Goal: Obtain resource: Obtain resource

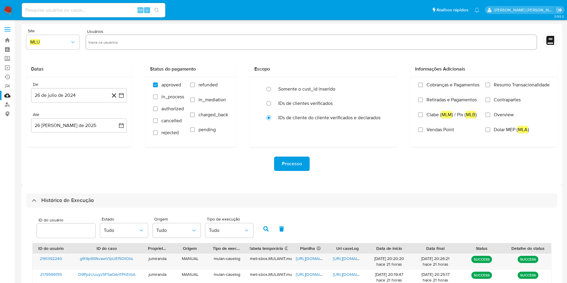
select select "10"
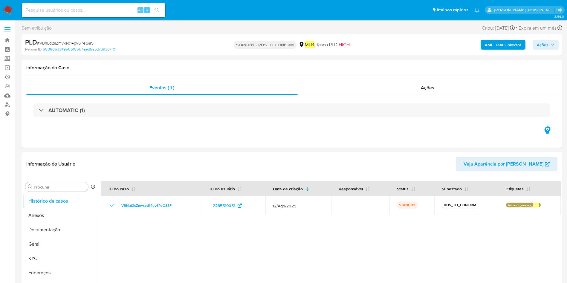
select select "10"
click at [7, 41] on link "Bandeja" at bounding box center [35, 40] width 71 height 9
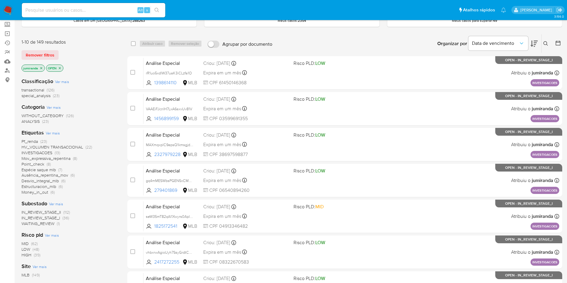
scroll to position [45, 0]
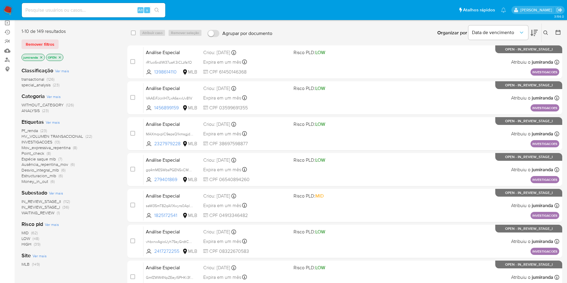
click at [39, 141] on span "INVESTIGACOES" at bounding box center [37, 142] width 31 height 6
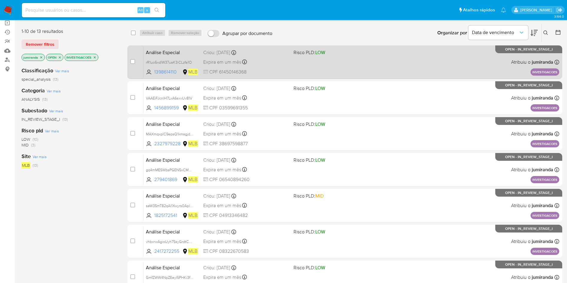
click at [282, 62] on div "Expira em um mês Expira em 02/10/2025 19:10:45" at bounding box center [246, 62] width 86 height 8
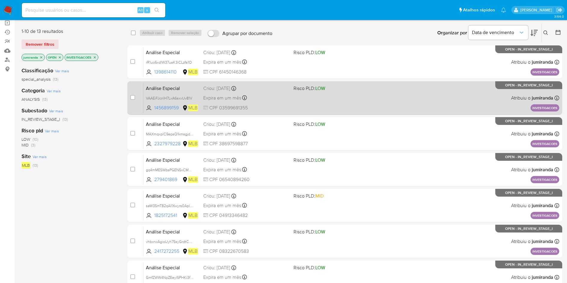
click at [273, 93] on div "Análise Especial VAAEiFJcnlH7LxA6sxvUv81V 1456899159 MLB Risco PLD: LOW Criou: …" at bounding box center [352, 98] width 416 height 30
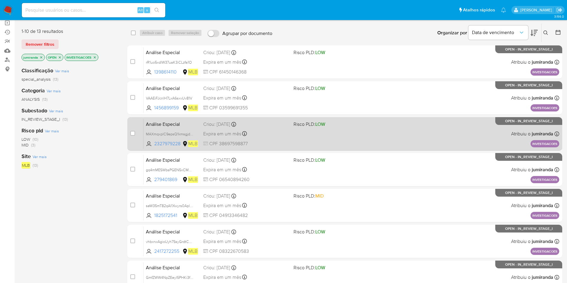
click at [280, 139] on div "Análise Especial MAXmqxplC9epsQ1kmsgjdXAc 2327979228 MLB Risco PLD: LOW Criou: …" at bounding box center [352, 134] width 416 height 30
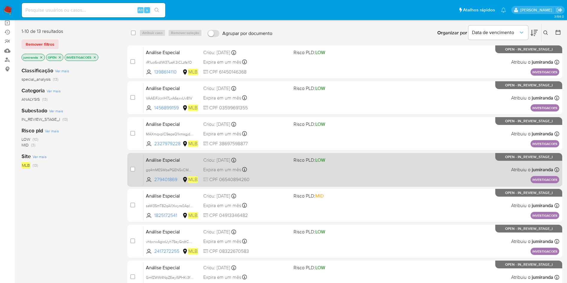
click at [283, 165] on div "Análise Especial gq4mMESWbsPGEN5xCMbMDptO 279401869 MLB Risco PLD: LOW Criou: 1…" at bounding box center [352, 170] width 416 height 30
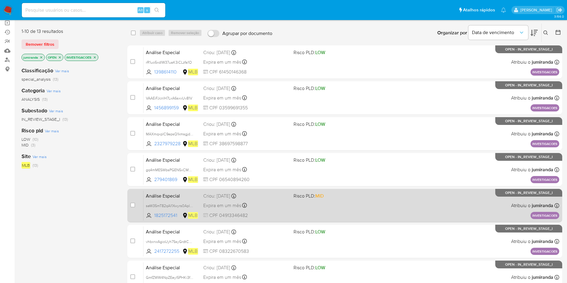
click at [299, 209] on div "Análise Especial seW35mT82qAl1Xwyrs0AplRd 1825172541 MLB Risco PLD: MID Criou: …" at bounding box center [352, 205] width 416 height 30
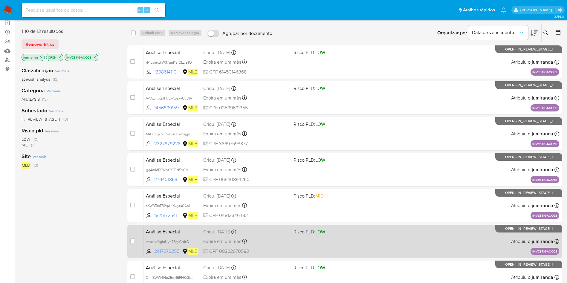
click at [297, 236] on div "Análise Especial vhbxrwAgioUyh7SsyGrdtCG0 2417272255 MLB Risco PLD: LOW Criou: …" at bounding box center [352, 241] width 416 height 30
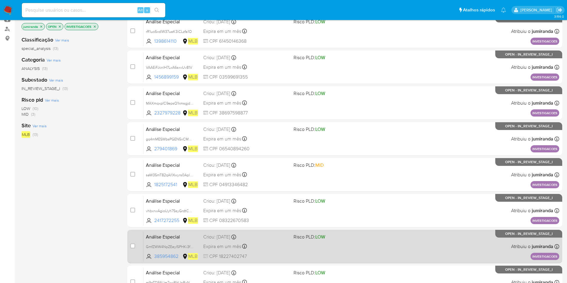
scroll to position [90, 0]
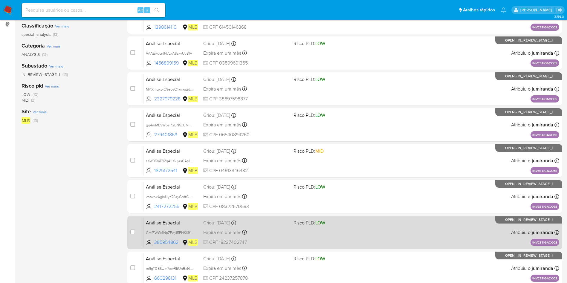
drag, startPoint x: 290, startPoint y: 228, endPoint x: 292, endPoint y: 240, distance: 12.1
click at [290, 228] on div "Análise Especial GmfZWW4NpZEeyl5PHKi3fxOO 385954862 MLB Risco PLD: LOW Criou: 1…" at bounding box center [352, 232] width 416 height 30
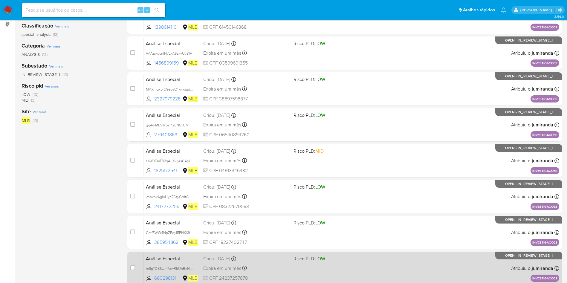
click at [300, 266] on div "Análise Especial m9gTD56Um7xwRItUnRxNuunA 660298131 MLB Risco PLD: LOW Criou: 1…" at bounding box center [352, 268] width 416 height 30
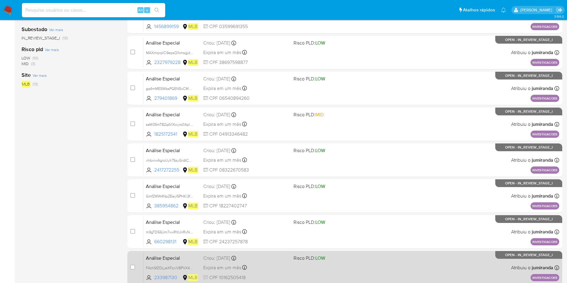
scroll to position [135, 0]
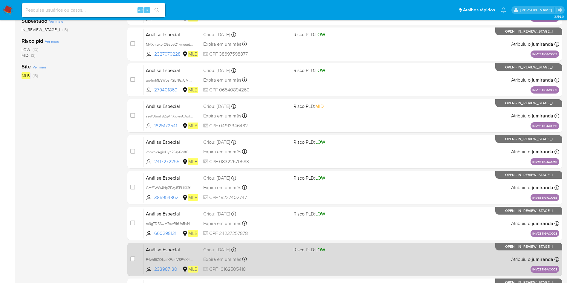
click at [303, 253] on span "Risco PLD: LOW" at bounding box center [337, 249] width 86 height 8
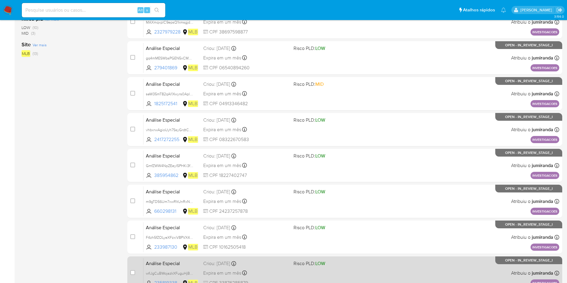
scroll to position [189, 0]
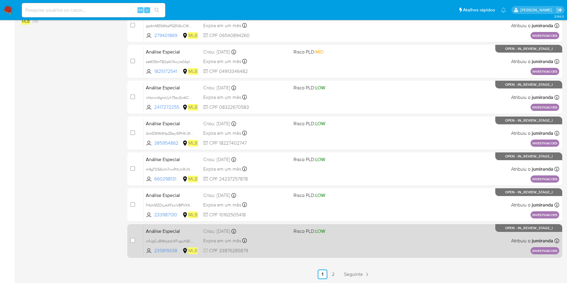
click at [308, 237] on div "Análise Especial wfiJgCuBWojazkXFuguHjB06 235819338 MLB Risco PLD: LOW Criou: 1…" at bounding box center [352, 241] width 416 height 30
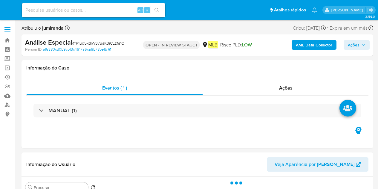
select select "10"
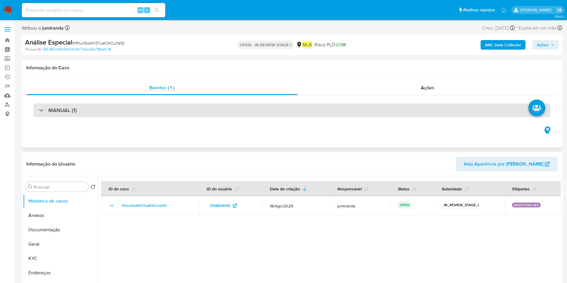
drag, startPoint x: 77, startPoint y: 122, endPoint x: 88, endPoint y: 111, distance: 16.1
click at [77, 122] on div "MANUAL (1)" at bounding box center [291, 110] width 531 height 30
click at [89, 110] on div "MANUAL (1)" at bounding box center [291, 110] width 517 height 14
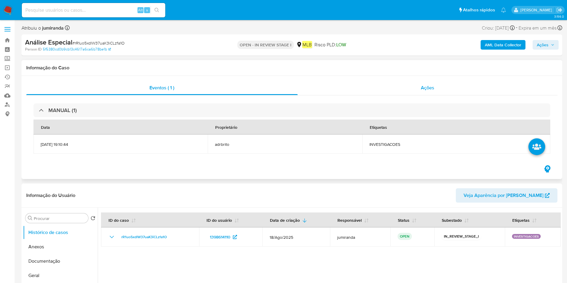
click at [378, 86] on span "Ações" at bounding box center [427, 87] width 13 height 7
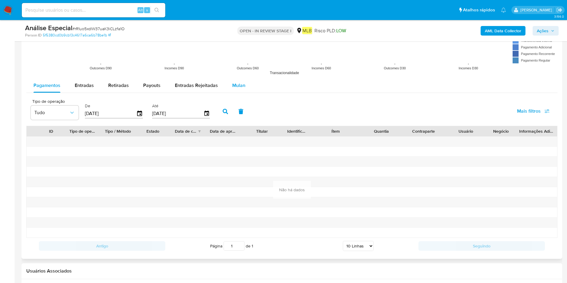
click at [233, 80] on div "Mulan" at bounding box center [238, 85] width 13 height 14
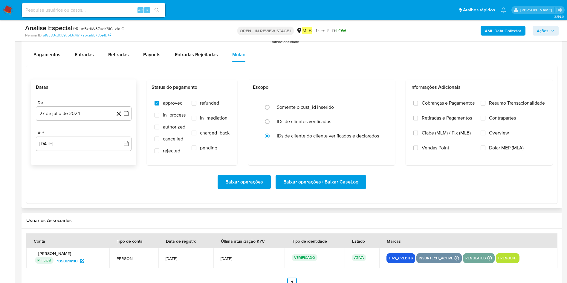
scroll to position [718, 0]
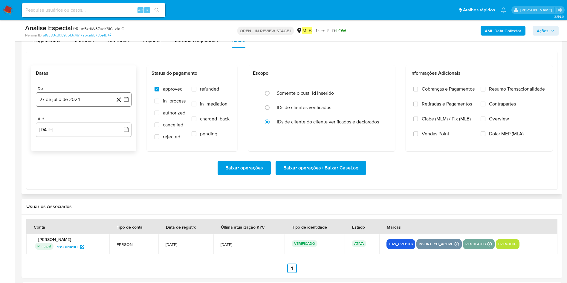
click at [73, 92] on button "27 de julio de 2024" at bounding box center [84, 99] width 96 height 14
click at [82, 123] on span "julio 2024" at bounding box center [81, 121] width 22 height 6
click at [120, 116] on div "2024 2024 ene feb mar abr may jun jul ago sep oct nov dic" at bounding box center [83, 159] width 94 height 101
click at [120, 119] on icon "Año siguiente" at bounding box center [119, 121] width 7 height 7
click at [105, 164] on button "jun" at bounding box center [108, 160] width 17 height 10
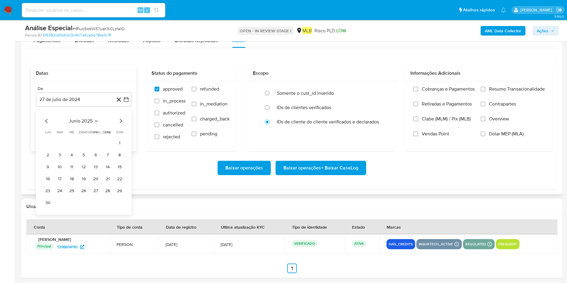
click at [118, 141] on button "1" at bounding box center [120, 143] width 10 height 10
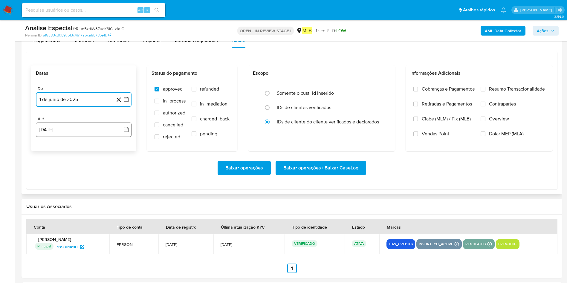
click at [78, 127] on button "27 [PERSON_NAME] de 2025" at bounding box center [84, 130] width 96 height 14
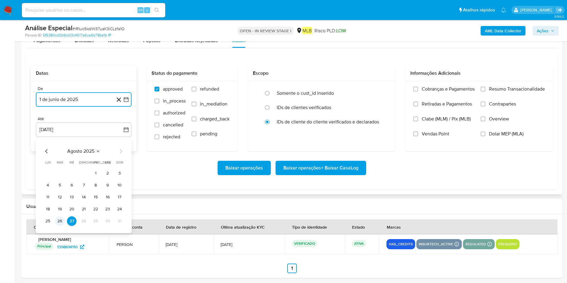
click at [62, 188] on button "26" at bounding box center [60, 221] width 10 height 10
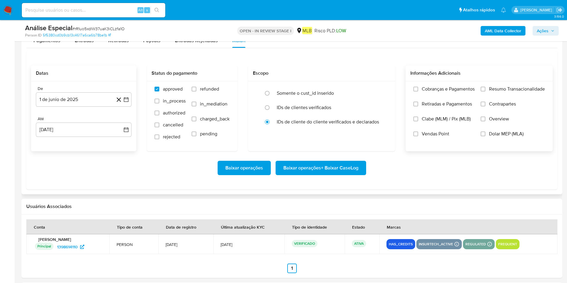
click at [378, 90] on span "Resumo Transacionalidade" at bounding box center [517, 89] width 56 height 6
click at [378, 90] on input "Resumo Transacionalidade" at bounding box center [483, 89] width 5 height 5
click at [70, 94] on button "1 de junio de 2025" at bounding box center [84, 99] width 96 height 14
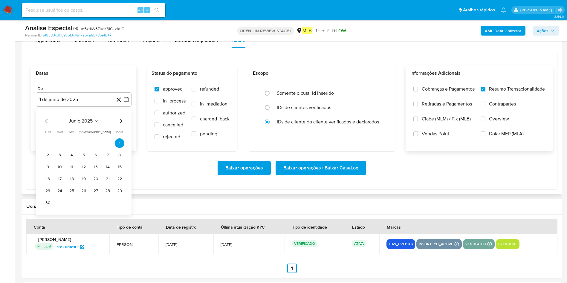
click at [119, 117] on div "junio 2025 junio 2025 lun lunes mar martes mié miércoles jue jueves vie viernes…" at bounding box center [84, 162] width 96 height 106
click at [120, 122] on icon "Mes siguiente" at bounding box center [120, 121] width 7 height 7
click at [58, 140] on button "1" at bounding box center [60, 143] width 10 height 10
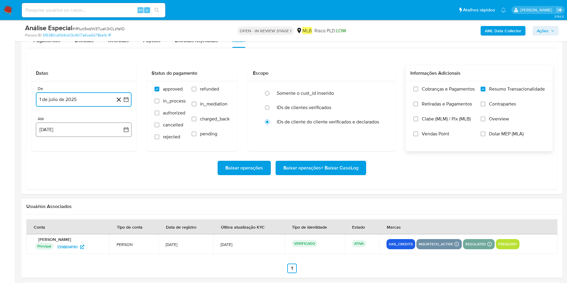
click at [57, 132] on button "27 [PERSON_NAME] de 2025" at bounding box center [84, 130] width 96 height 14
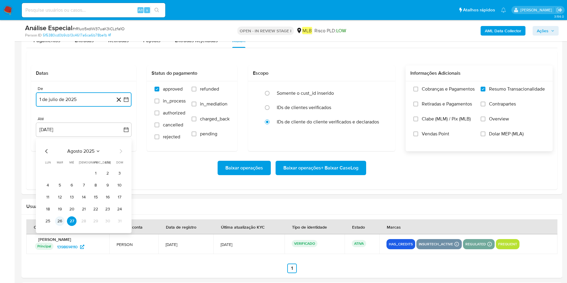
click at [59, 188] on button "26" at bounding box center [60, 221] width 10 height 10
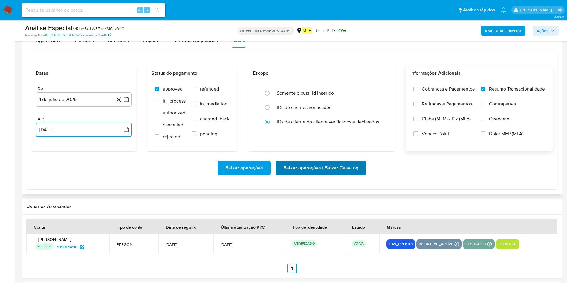
click at [322, 170] on span "Baixar operações + Baixar CaseLog" at bounding box center [320, 167] width 75 height 13
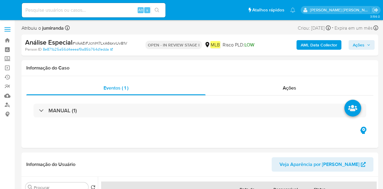
select select "10"
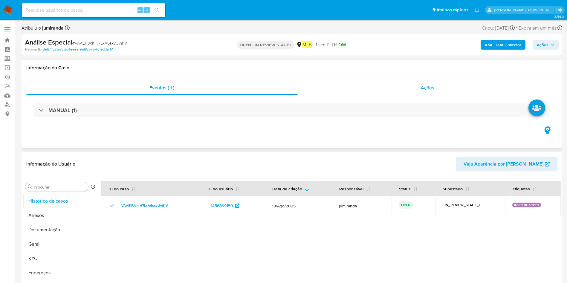
drag, startPoint x: 364, startPoint y: 90, endPoint x: 385, endPoint y: 86, distance: 21.5
click at [365, 89] on div "Ações" at bounding box center [428, 88] width 260 height 14
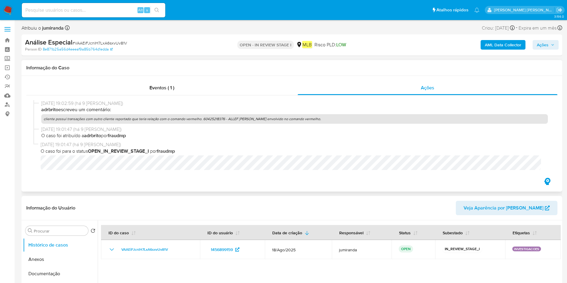
scroll to position [47, 0]
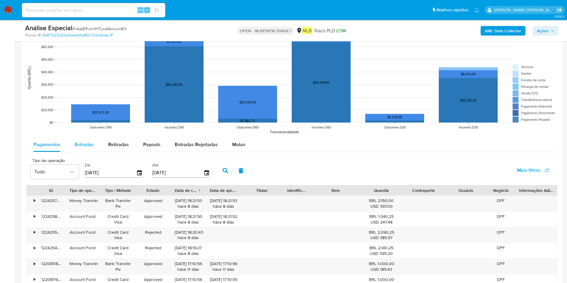
click at [235, 143] on span "Mulan" at bounding box center [238, 144] width 13 height 7
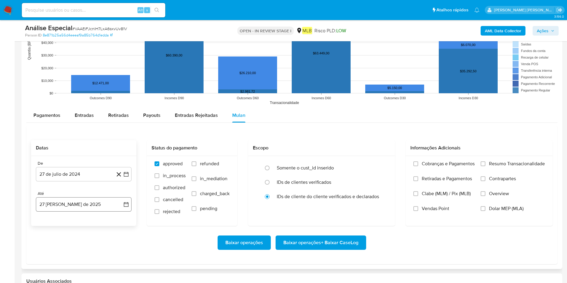
scroll to position [673, 0]
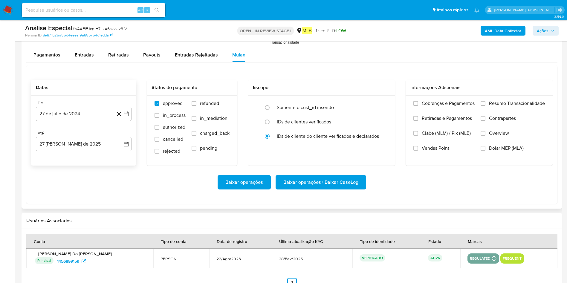
click at [54, 105] on div "De" at bounding box center [84, 102] width 96 height 5
click at [63, 111] on button "27 de julio de 2024" at bounding box center [84, 114] width 96 height 14
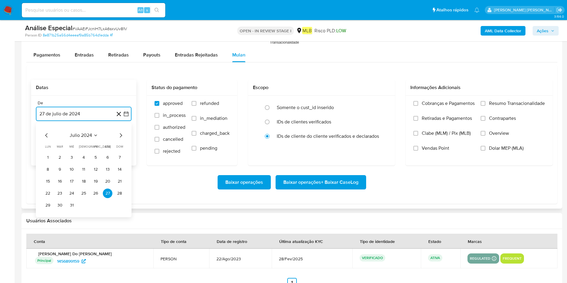
click at [72, 132] on span "julio 2024" at bounding box center [81, 135] width 22 height 6
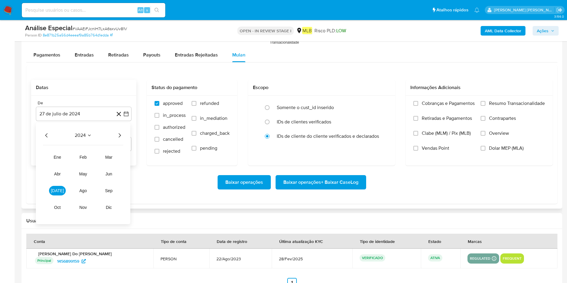
click at [120, 133] on icon "Año siguiente" at bounding box center [119, 135] width 7 height 7
click at [69, 186] on tr "ene feb mar abr may jun jul ago sep oct nov dic" at bounding box center [83, 182] width 68 height 60
click at [62, 186] on button "[DATE]" at bounding box center [57, 191] width 17 height 10
click at [58, 156] on button "1" at bounding box center [60, 158] width 10 height 10
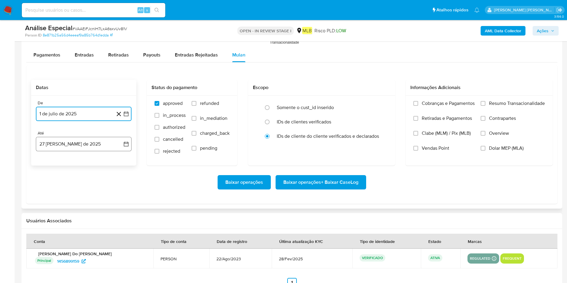
click at [69, 147] on button "27 [PERSON_NAME] de 2025" at bounding box center [84, 144] width 96 height 14
click at [58, 188] on button "26" at bounding box center [60, 236] width 10 height 10
click at [382, 101] on span "Resumo Transacionalidade" at bounding box center [517, 103] width 56 height 6
click at [382, 101] on input "Resumo Transacionalidade" at bounding box center [483, 103] width 5 height 5
click at [302, 182] on span "Baixar operações + Baixar CaseLog" at bounding box center [320, 182] width 75 height 13
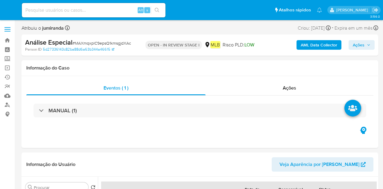
select select "10"
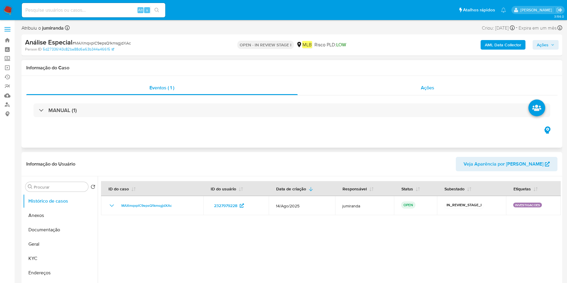
click at [382, 83] on div "Ações" at bounding box center [428, 88] width 260 height 14
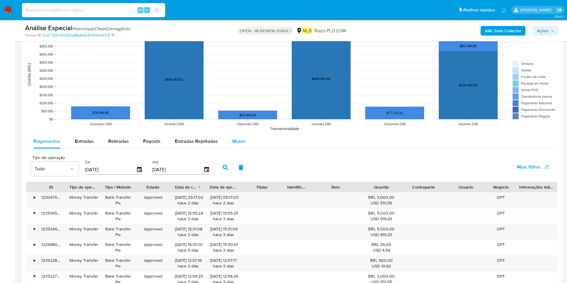
scroll to position [628, 0]
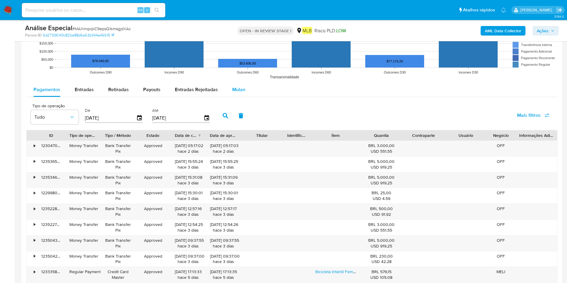
click at [241, 87] on span "Mulan" at bounding box center [238, 89] width 13 height 7
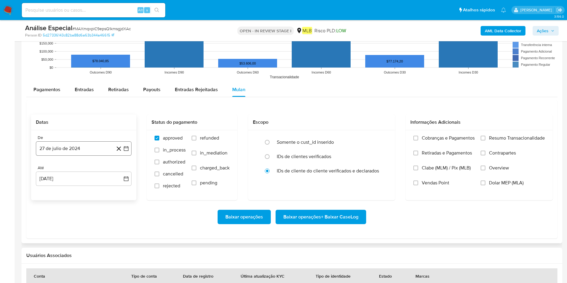
drag, startPoint x: 96, startPoint y: 151, endPoint x: 100, endPoint y: 151, distance: 4.8
click at [96, 151] on button "27 de julio de 2024" at bounding box center [84, 148] width 96 height 14
click at [89, 169] on span "julio 2024" at bounding box center [81, 170] width 22 height 6
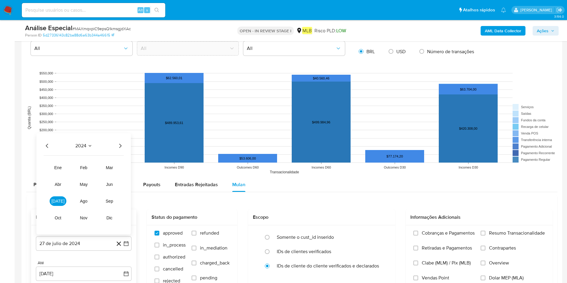
scroll to position [583, 0]
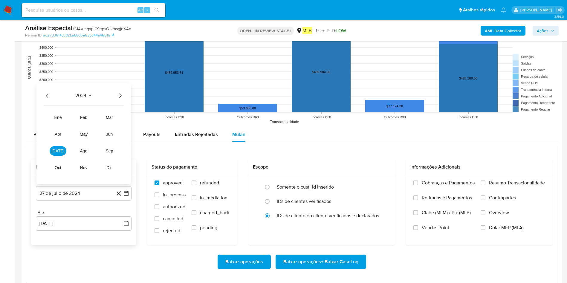
click at [122, 100] on div "2024 2024 ene feb mar abr may jun jul ago sep oct nov dic" at bounding box center [83, 133] width 94 height 101
click at [123, 96] on icon "Año siguiente" at bounding box center [120, 95] width 7 height 7
click at [57, 152] on span "[DATE]" at bounding box center [57, 151] width 13 height 5
click at [61, 125] on button "1" at bounding box center [60, 125] width 10 height 10
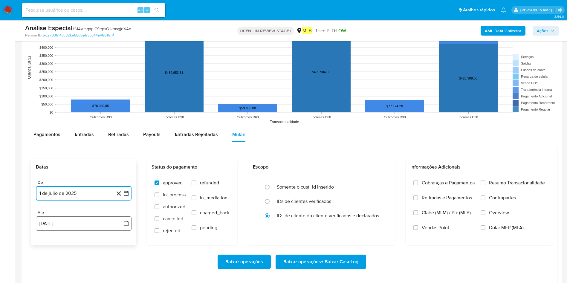
click at [81, 188] on button "27 [PERSON_NAME] de 2025" at bounding box center [84, 223] width 96 height 14
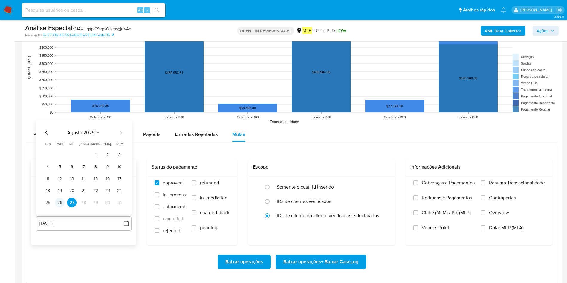
click at [61, 188] on button "26" at bounding box center [60, 203] width 10 height 10
click at [382, 183] on span "Resumo Transacionalidade" at bounding box center [517, 183] width 56 height 6
click at [382, 183] on input "Resumo Transacionalidade" at bounding box center [483, 183] width 5 height 5
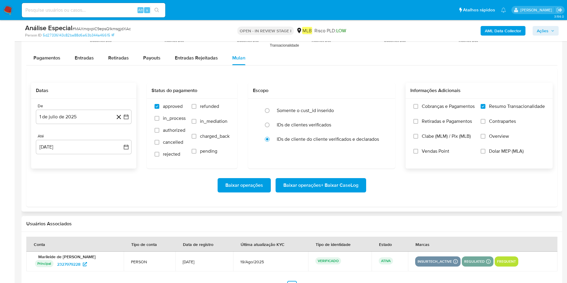
scroll to position [628, 0]
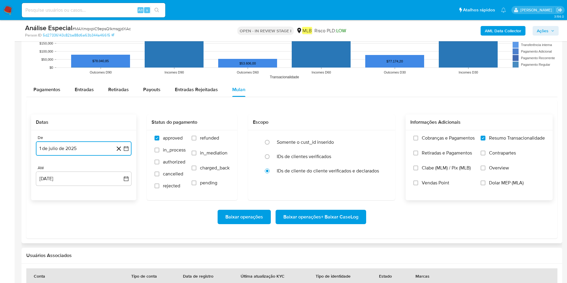
click at [76, 149] on button "1 de julio de 2025" at bounding box center [84, 148] width 96 height 14
click at [61, 188] on button "1" at bounding box center [60, 192] width 10 height 10
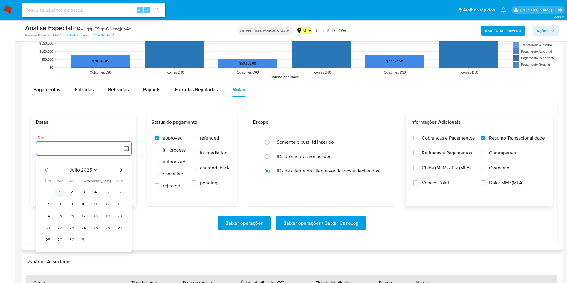
click at [61, 188] on button "1" at bounding box center [60, 192] width 10 height 10
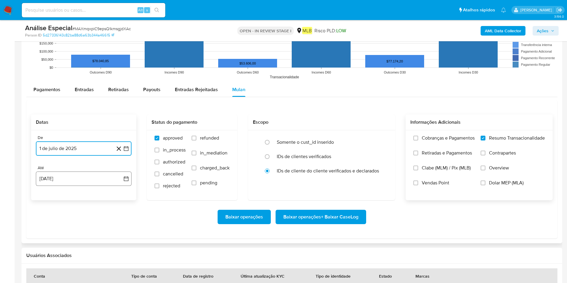
click at [89, 185] on button "27 [PERSON_NAME] de 2025" at bounding box center [84, 179] width 96 height 14
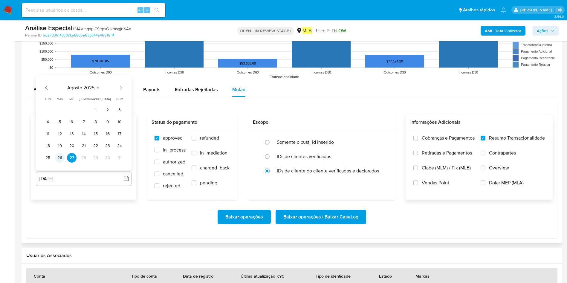
click at [58, 161] on button "26" at bounding box center [60, 158] width 10 height 10
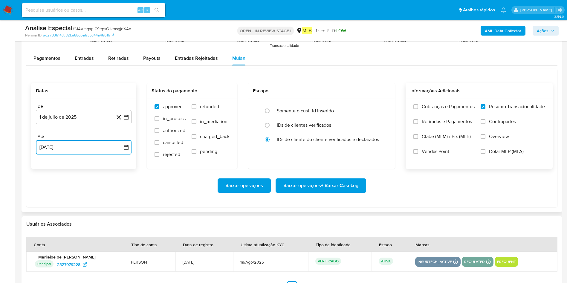
scroll to position [673, 0]
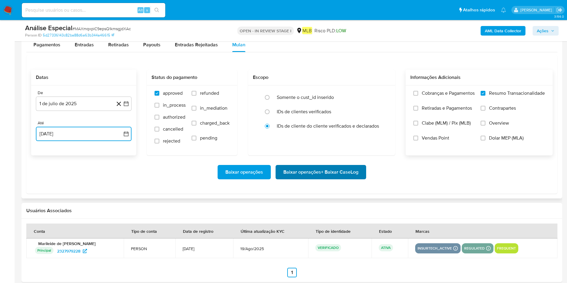
click at [334, 175] on span "Baixar operações + Baixar CaseLog" at bounding box center [320, 172] width 75 height 13
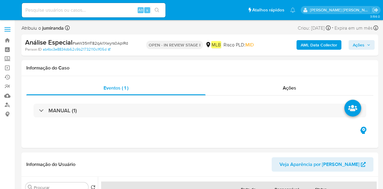
select select "10"
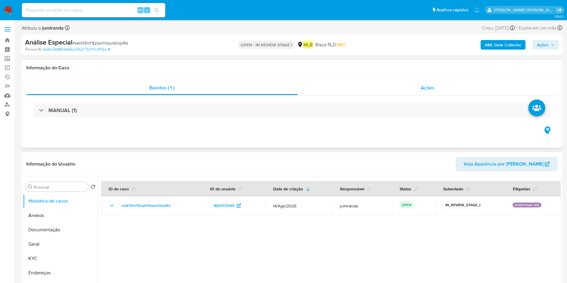
click at [380, 88] on div "Ações" at bounding box center [428, 88] width 260 height 14
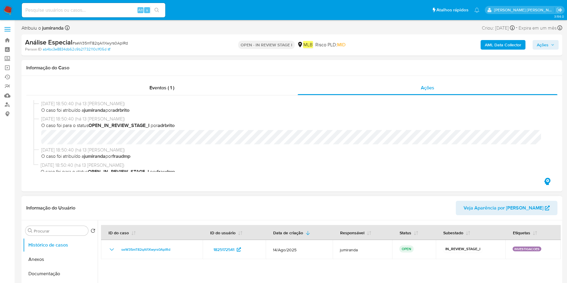
scroll to position [47, 0]
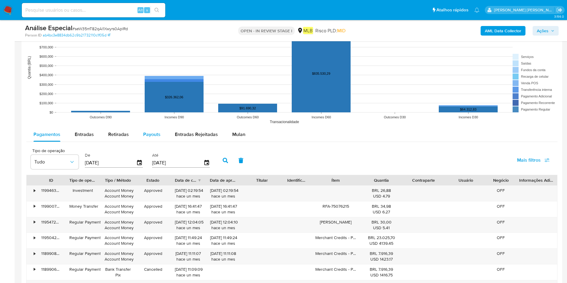
drag, startPoint x: 238, startPoint y: 131, endPoint x: 162, endPoint y: 139, distance: 77.0
click at [238, 131] on span "Mulan" at bounding box center [238, 134] width 13 height 7
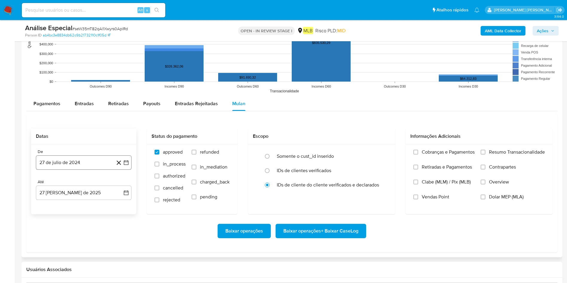
scroll to position [628, 0]
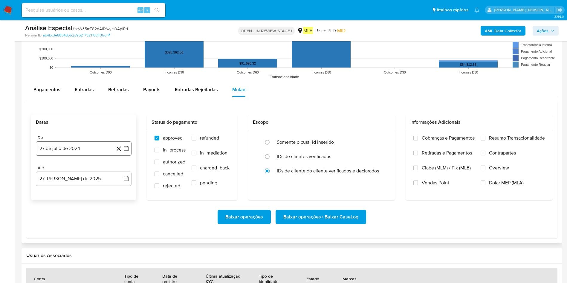
click at [62, 149] on button "27 de julio de 2024" at bounding box center [84, 148] width 96 height 14
click at [89, 170] on span "julio 2024" at bounding box center [81, 170] width 22 height 6
click at [118, 171] on icon "Año siguiente" at bounding box center [119, 170] width 7 height 7
click at [52, 188] on button "[DATE]" at bounding box center [57, 226] width 17 height 10
click at [62, 188] on button "1" at bounding box center [60, 192] width 10 height 10
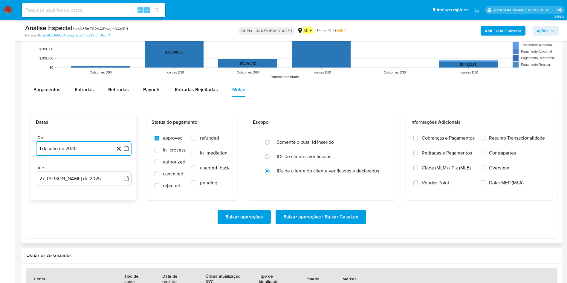
click at [81, 177] on button "27 [PERSON_NAME] de 2025" at bounding box center [84, 179] width 96 height 14
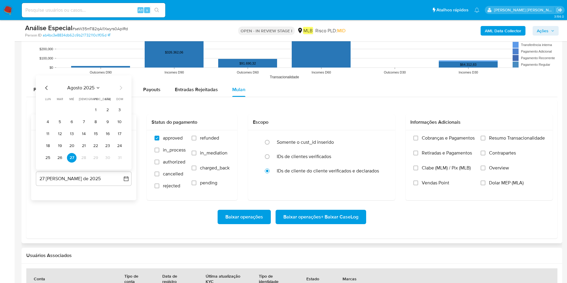
click at [60, 158] on button "26" at bounding box center [60, 158] width 10 height 10
click at [382, 134] on div "Cobranças e Pagamentos Retiradas e Pagamentos Clabe (MLM) / Pix (MLB) Vendas Po…" at bounding box center [479, 164] width 147 height 69
click at [382, 133] on div "Cobranças e Pagamentos Retiradas e Pagamentos Clabe (MLM) / Pix (MLB) Vendas Po…" at bounding box center [479, 164] width 147 height 69
click at [382, 135] on span "Resumo Transacionalidade" at bounding box center [517, 138] width 56 height 6
click at [382, 136] on input "Resumo Transacionalidade" at bounding box center [483, 138] width 5 height 5
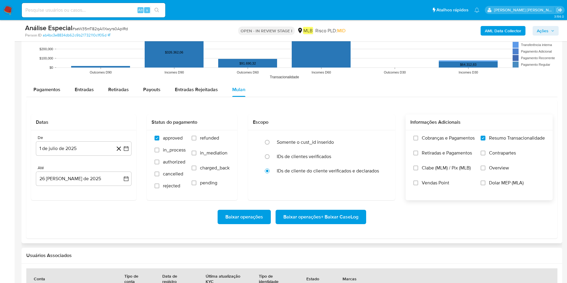
click at [329, 188] on span "Baixar operações + Baixar CaseLog" at bounding box center [320, 216] width 75 height 13
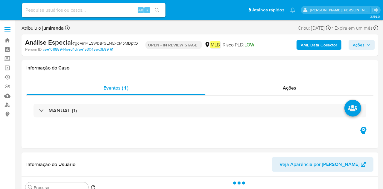
select select "10"
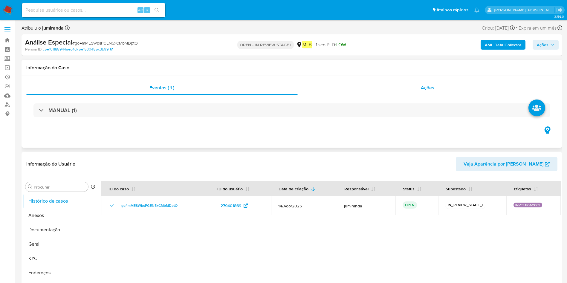
click at [382, 88] on div "Ações" at bounding box center [428, 88] width 260 height 14
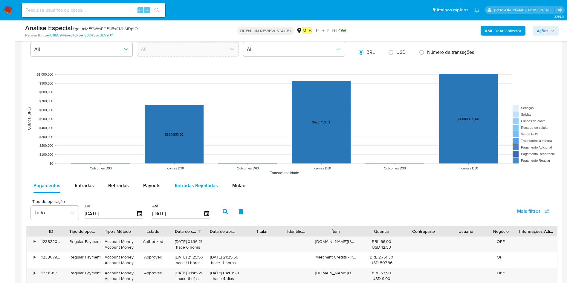
scroll to position [673, 0]
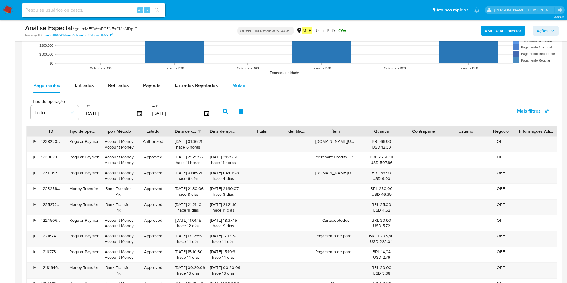
click at [244, 83] on button "Mulan" at bounding box center [239, 85] width 28 height 14
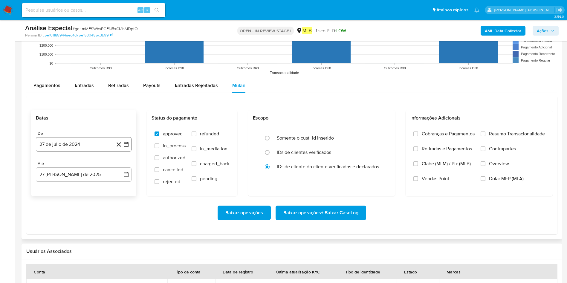
click at [80, 150] on button "27 de julio de 2024" at bounding box center [84, 144] width 96 height 14
click at [78, 171] on div "julio 2024 julio 2024 lun lunes mar martes mié miércoles jue jueves vie viernes…" at bounding box center [83, 201] width 81 height 78
click at [85, 164] on span "julio 2024" at bounding box center [81, 166] width 22 height 6
click at [122, 166] on icon "Año siguiente" at bounding box center [119, 165] width 7 height 7
click at [59, 188] on button "[DATE]" at bounding box center [57, 221] width 17 height 10
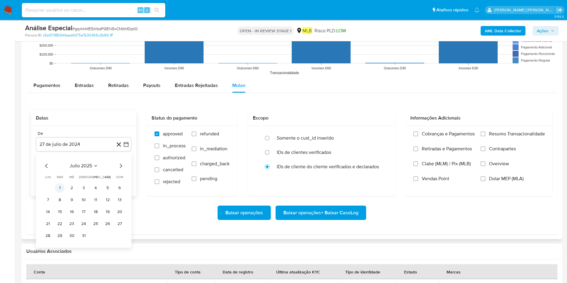
click at [57, 188] on button "1" at bounding box center [60, 188] width 10 height 10
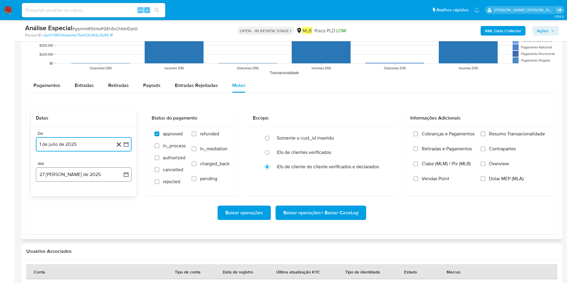
click at [72, 179] on button "27 [PERSON_NAME] de 2025" at bounding box center [84, 174] width 96 height 14
click at [58, 188] on button "26" at bounding box center [60, 266] width 10 height 10
click at [382, 131] on span "Resumo Transacionalidade" at bounding box center [517, 134] width 56 height 6
click at [382, 132] on input "Resumo Transacionalidade" at bounding box center [483, 134] width 5 height 5
click at [317, 188] on span "Baixar operações + Baixar CaseLog" at bounding box center [320, 212] width 75 height 13
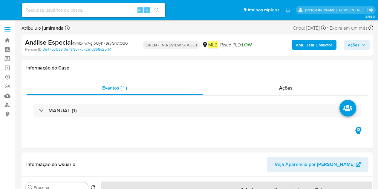
select select "10"
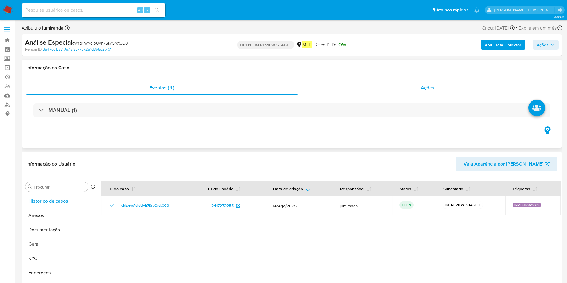
click at [378, 89] on div "Ações" at bounding box center [428, 88] width 260 height 14
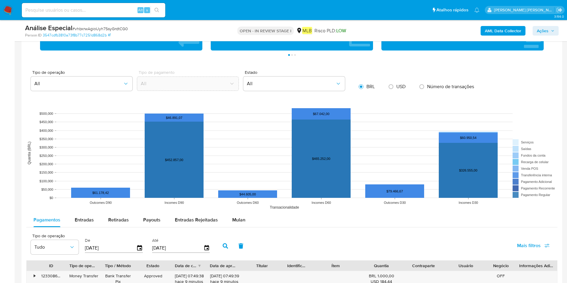
scroll to position [628, 0]
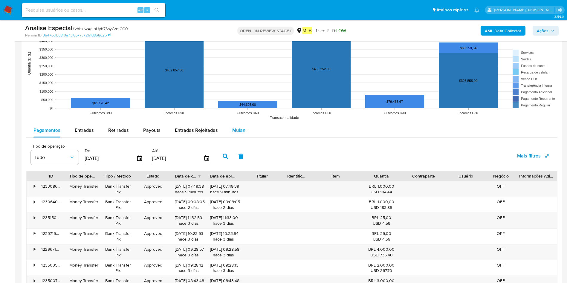
click at [234, 132] on span "Mulan" at bounding box center [238, 130] width 13 height 7
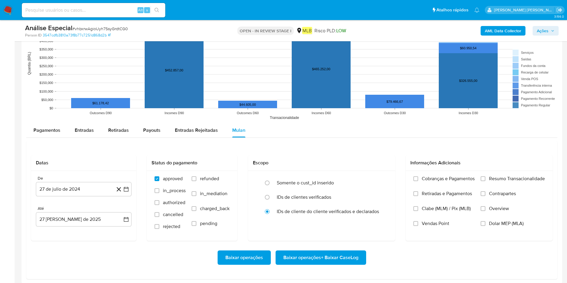
scroll to position [718, 0]
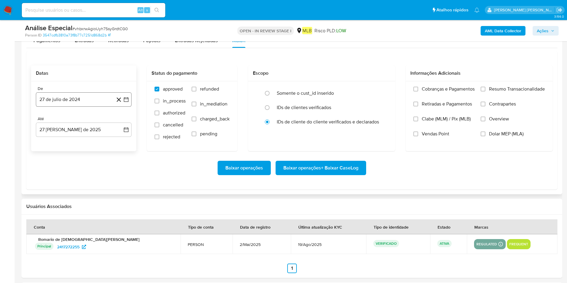
click at [78, 100] on button "27 de julio de 2024" at bounding box center [84, 99] width 96 height 14
click at [79, 122] on span "julio 2024" at bounding box center [81, 121] width 22 height 6
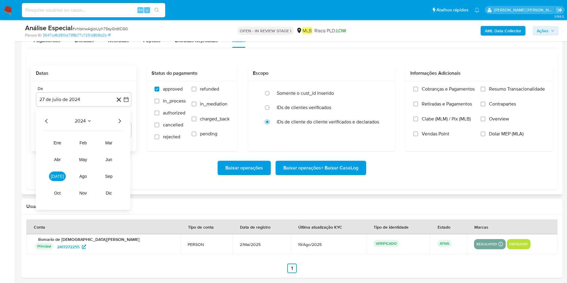
click at [121, 123] on icon "Año siguiente" at bounding box center [119, 121] width 7 height 7
click at [58, 178] on span "[DATE]" at bounding box center [57, 176] width 13 height 5
click at [63, 141] on button "1" at bounding box center [60, 143] width 10 height 10
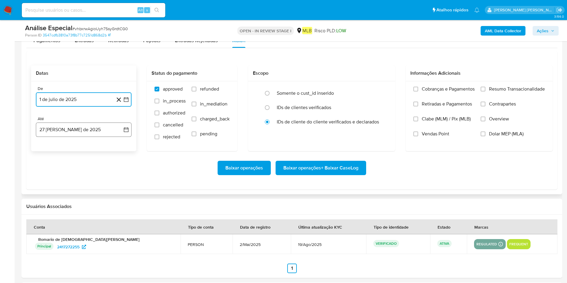
click at [81, 131] on button "27 [PERSON_NAME] de 2025" at bounding box center [84, 130] width 96 height 14
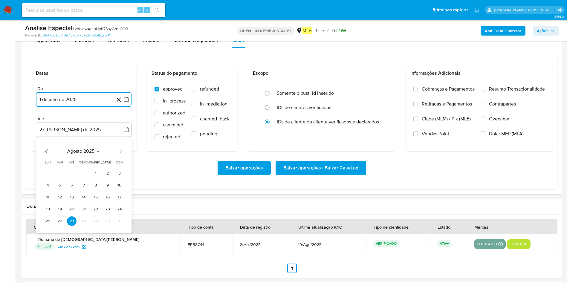
drag, startPoint x: 59, startPoint y: 223, endPoint x: 65, endPoint y: 221, distance: 6.5
click at [59, 188] on button "26" at bounding box center [60, 221] width 10 height 10
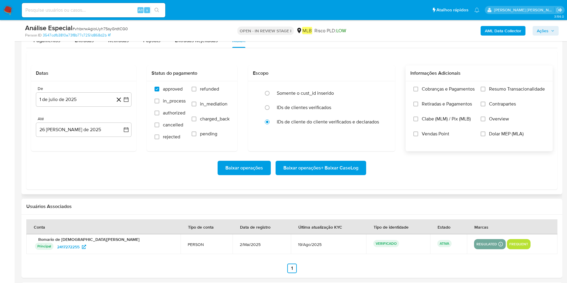
drag, startPoint x: 503, startPoint y: 88, endPoint x: 476, endPoint y: 106, distance: 32.3
click at [378, 88] on span "Resumo Transacionalidade" at bounding box center [517, 89] width 56 height 6
click at [378, 88] on input "Resumo Transacionalidade" at bounding box center [483, 89] width 5 height 5
click at [298, 166] on span "Baixar operações + Baixar CaseLog" at bounding box center [320, 167] width 75 height 13
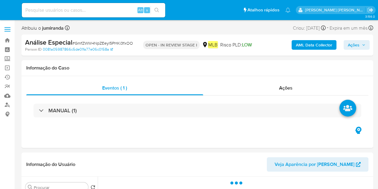
select select "10"
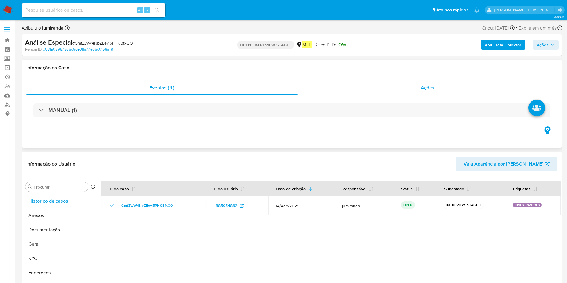
click at [378, 84] on div "Ações" at bounding box center [428, 88] width 260 height 14
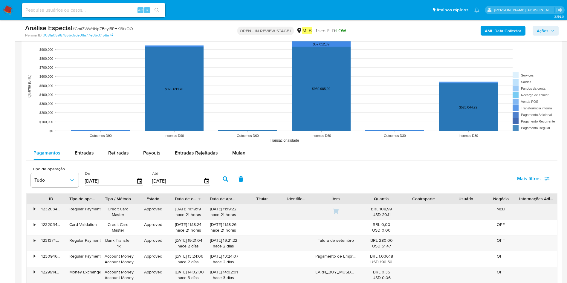
scroll to position [673, 0]
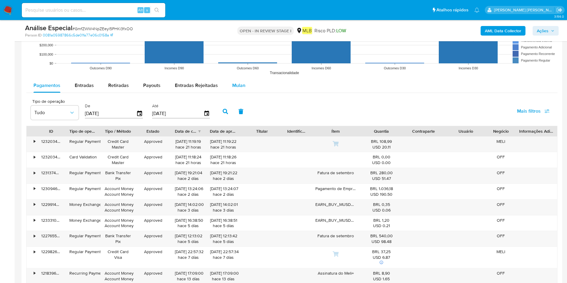
drag, startPoint x: 246, startPoint y: 82, endPoint x: 238, endPoint y: 86, distance: 8.2
click at [245, 81] on button "Mulan" at bounding box center [239, 85] width 28 height 14
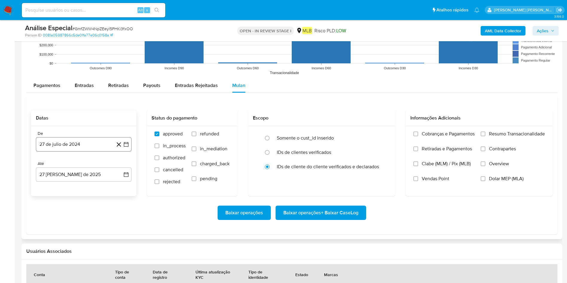
click at [66, 145] on button "27 de julio de 2024" at bounding box center [84, 144] width 96 height 14
click at [80, 165] on span "julio 2024" at bounding box center [81, 166] width 22 height 6
click at [118, 166] on icon "Año siguiente" at bounding box center [119, 165] width 7 height 7
click at [57, 188] on span "[DATE]" at bounding box center [57, 221] width 13 height 5
click at [60, 187] on button "1" at bounding box center [60, 188] width 10 height 10
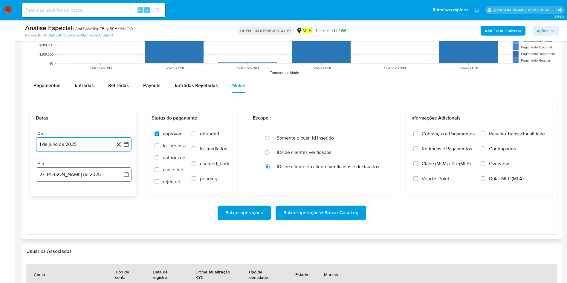
click at [80, 172] on button "27 [PERSON_NAME] de 2025" at bounding box center [84, 174] width 96 height 14
click at [59, 188] on button "26" at bounding box center [60, 266] width 10 height 10
drag, startPoint x: 496, startPoint y: 131, endPoint x: 491, endPoint y: 135, distance: 6.9
click at [378, 131] on span "Resumo Transacionalidade" at bounding box center [517, 134] width 56 height 6
click at [378, 133] on span "Resumo Transacionalidade" at bounding box center [517, 134] width 56 height 6
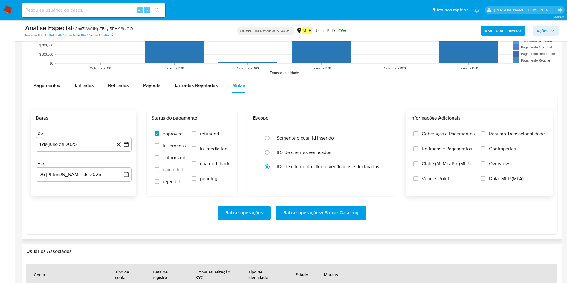
click at [378, 133] on input "Resumo Transacionalidade" at bounding box center [483, 134] width 5 height 5
click at [326, 188] on span "Baixar operações + Baixar CaseLog" at bounding box center [320, 212] width 75 height 13
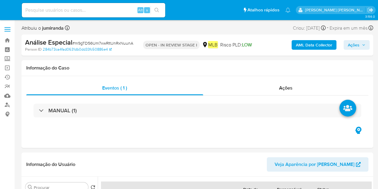
select select "10"
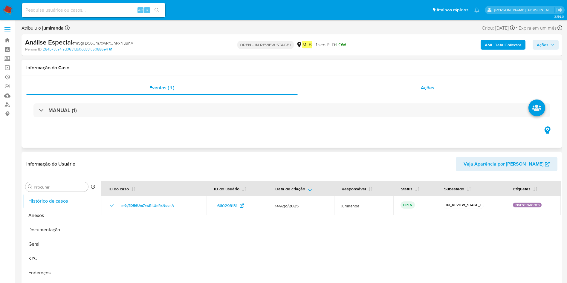
click at [353, 91] on div "Ações" at bounding box center [428, 88] width 260 height 14
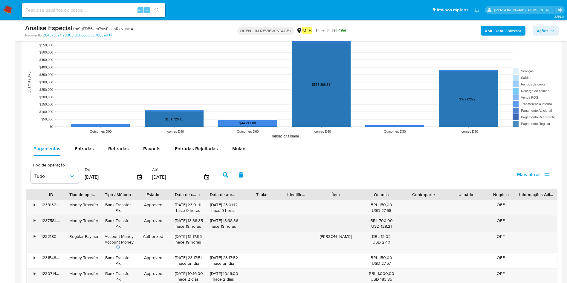
scroll to position [628, 0]
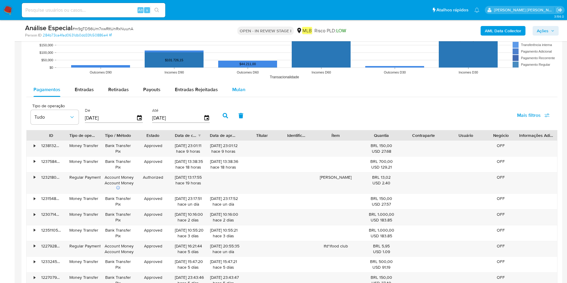
click at [229, 87] on button "Mulan" at bounding box center [239, 90] width 28 height 14
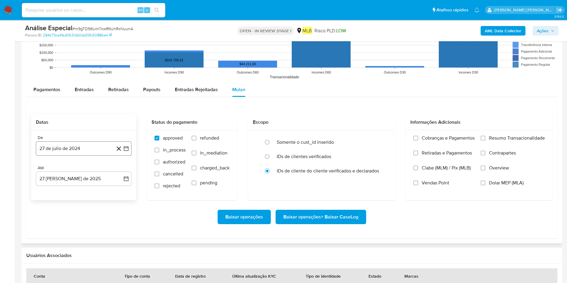
click at [47, 149] on button "27 de julio de 2024" at bounding box center [84, 148] width 96 height 14
click at [77, 167] on span "julio 2024" at bounding box center [81, 170] width 22 height 6
drag, startPoint x: 115, startPoint y: 170, endPoint x: 119, endPoint y: 171, distance: 3.6
click at [115, 170] on div "2024" at bounding box center [83, 170] width 80 height 7
click at [120, 170] on icon "Año siguiente" at bounding box center [119, 170] width 7 height 7
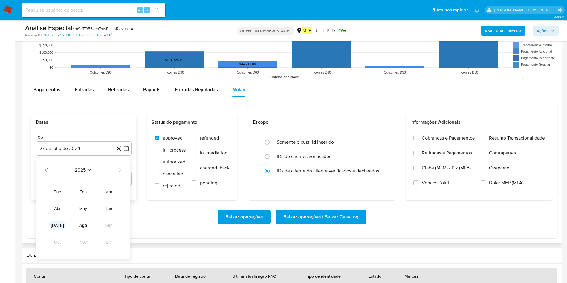
click at [60, 188] on button "[DATE]" at bounding box center [57, 226] width 17 height 10
click at [57, 188] on button "1" at bounding box center [60, 192] width 10 height 10
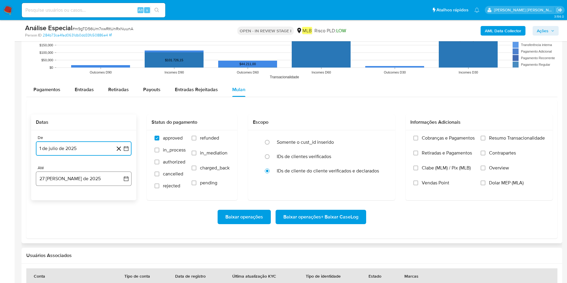
click at [70, 175] on button "27 [PERSON_NAME] de 2025" at bounding box center [84, 179] width 96 height 14
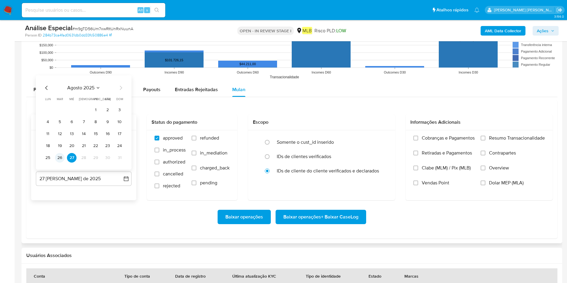
click at [61, 158] on button "26" at bounding box center [60, 158] width 10 height 10
click at [378, 138] on span "Resumo Transacionalidade" at bounding box center [517, 138] width 56 height 6
click at [378, 138] on input "Resumo Transacionalidade" at bounding box center [483, 138] width 5 height 5
click at [323, 188] on span "Baixar operações + Baixar CaseLog" at bounding box center [320, 216] width 75 height 13
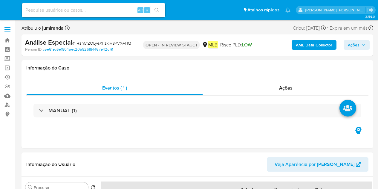
select select "10"
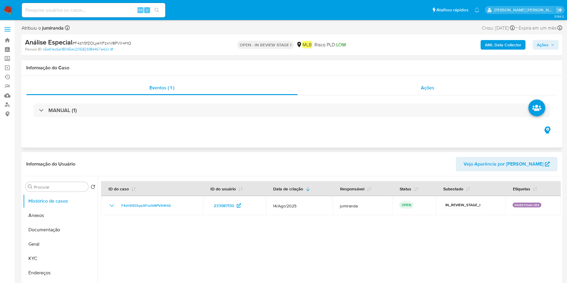
click at [378, 90] on div "Ações" at bounding box center [428, 88] width 260 height 14
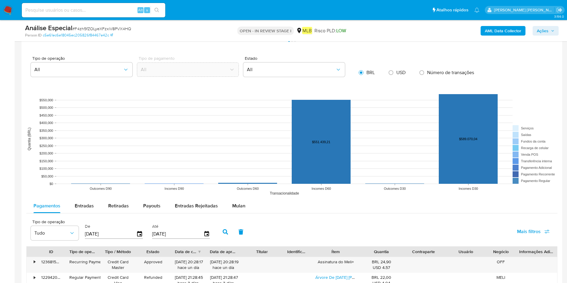
scroll to position [583, 0]
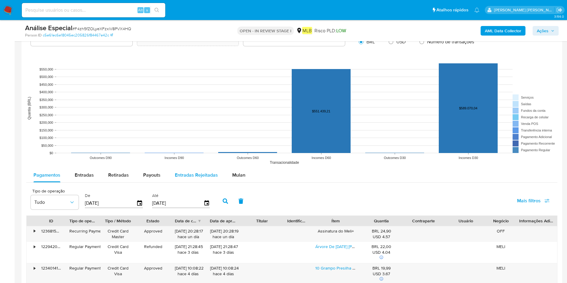
drag, startPoint x: 229, startPoint y: 169, endPoint x: 210, endPoint y: 170, distance: 19.1
click at [229, 168] on button "Mulan" at bounding box center [239, 175] width 28 height 14
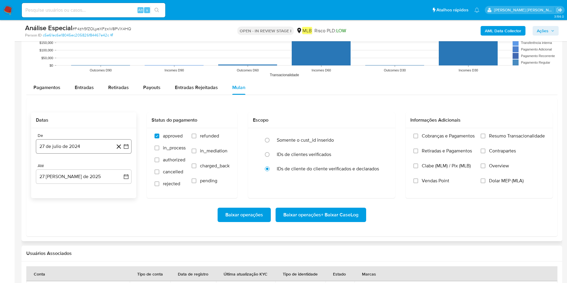
scroll to position [673, 0]
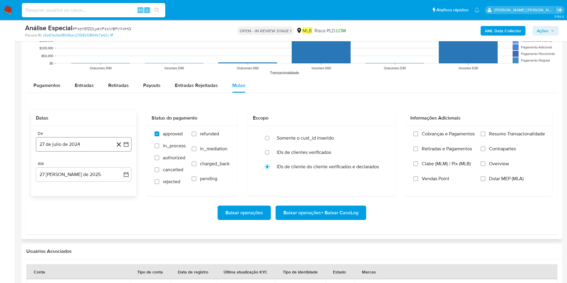
click at [77, 142] on button "27 de julio de 2024" at bounding box center [84, 144] width 96 height 14
click at [77, 165] on span "julio 2024" at bounding box center [81, 166] width 22 height 6
click at [123, 164] on div "2024 2024 ene feb mar abr may jun jul ago sep oct nov dic" at bounding box center [83, 203] width 94 height 101
click at [119, 166] on icon "Año siguiente" at bounding box center [119, 165] width 7 height 7
click at [56, 188] on button "[DATE]" at bounding box center [57, 221] width 17 height 10
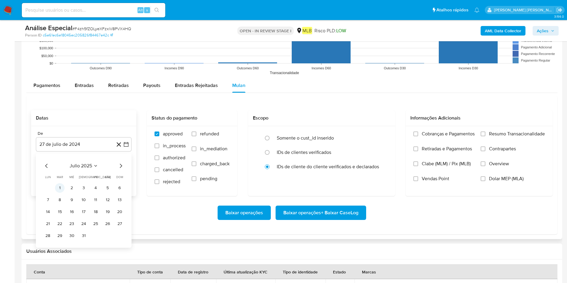
click at [58, 188] on button "1" at bounding box center [60, 188] width 10 height 10
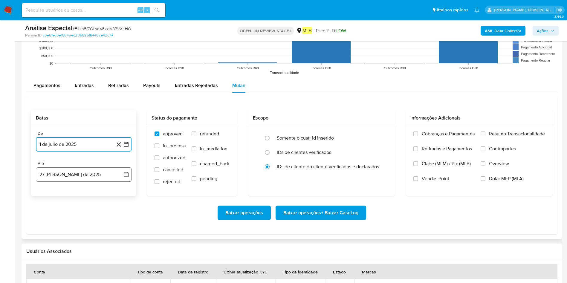
drag, startPoint x: 70, startPoint y: 178, endPoint x: 72, endPoint y: 181, distance: 3.8
click at [70, 178] on button "27 [PERSON_NAME] de 2025" at bounding box center [84, 174] width 96 height 14
click at [60, 188] on button "26" at bounding box center [60, 266] width 10 height 10
click at [378, 135] on span "Resumo Transacionalidade" at bounding box center [517, 134] width 56 height 6
click at [378, 135] on input "Resumo Transacionalidade" at bounding box center [483, 134] width 5 height 5
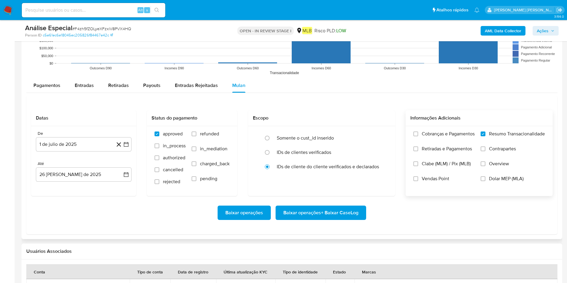
click at [328, 188] on span "Baixar operações + Baixar CaseLog" at bounding box center [320, 212] width 75 height 13
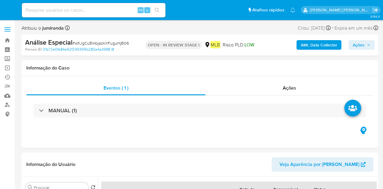
select select "10"
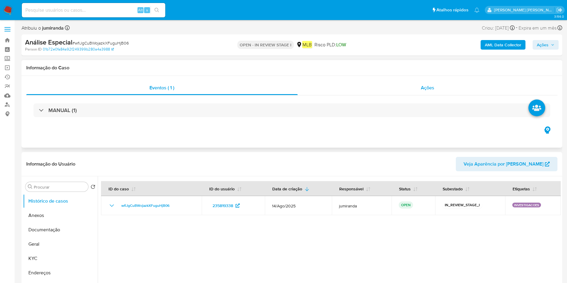
click at [362, 83] on div "Ações" at bounding box center [428, 88] width 260 height 14
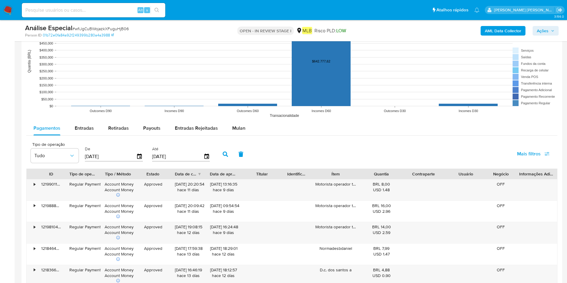
scroll to position [628, 0]
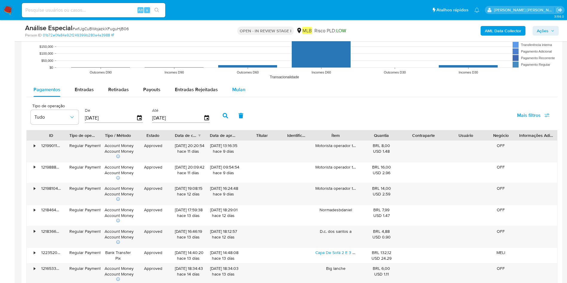
drag, startPoint x: 228, startPoint y: 90, endPoint x: 228, endPoint y: 97, distance: 6.3
click at [228, 90] on button "Mulan" at bounding box center [239, 90] width 28 height 14
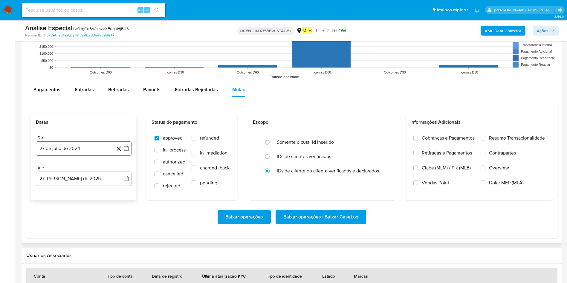
click at [58, 149] on button "27 de julio de 2024" at bounding box center [84, 148] width 96 height 14
click at [88, 167] on span "julio 2024" at bounding box center [81, 170] width 22 height 6
click at [121, 169] on icon "Año siguiente" at bounding box center [119, 170] width 7 height 7
click at [54, 188] on button "[DATE]" at bounding box center [57, 226] width 17 height 10
click at [58, 188] on button "1" at bounding box center [60, 192] width 10 height 10
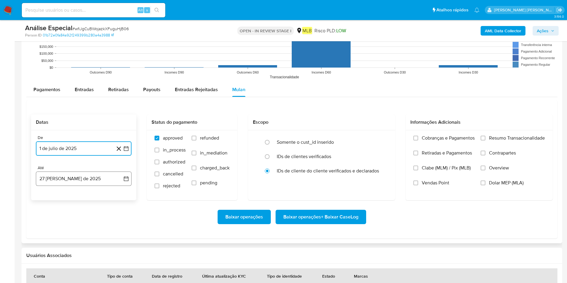
click at [73, 172] on button "27 [PERSON_NAME] de 2025" at bounding box center [84, 179] width 96 height 14
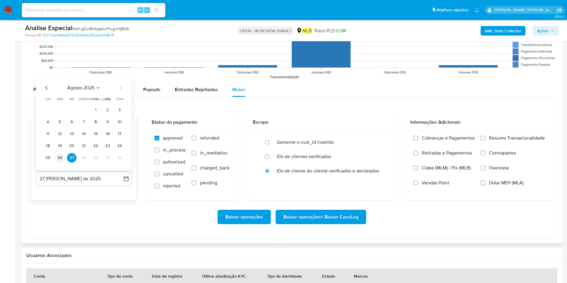
click at [61, 159] on button "26" at bounding box center [60, 158] width 10 height 10
click at [382, 140] on span "Resumo Transacionalidade" at bounding box center [517, 138] width 56 height 6
click at [382, 140] on input "Resumo Transacionalidade" at bounding box center [483, 138] width 5 height 5
click at [309, 188] on span "Baixar operações + Baixar CaseLog" at bounding box center [320, 216] width 75 height 13
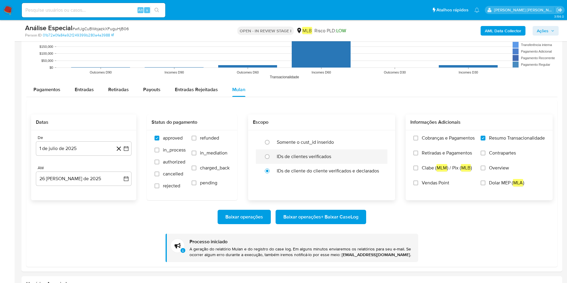
scroll to position [673, 0]
